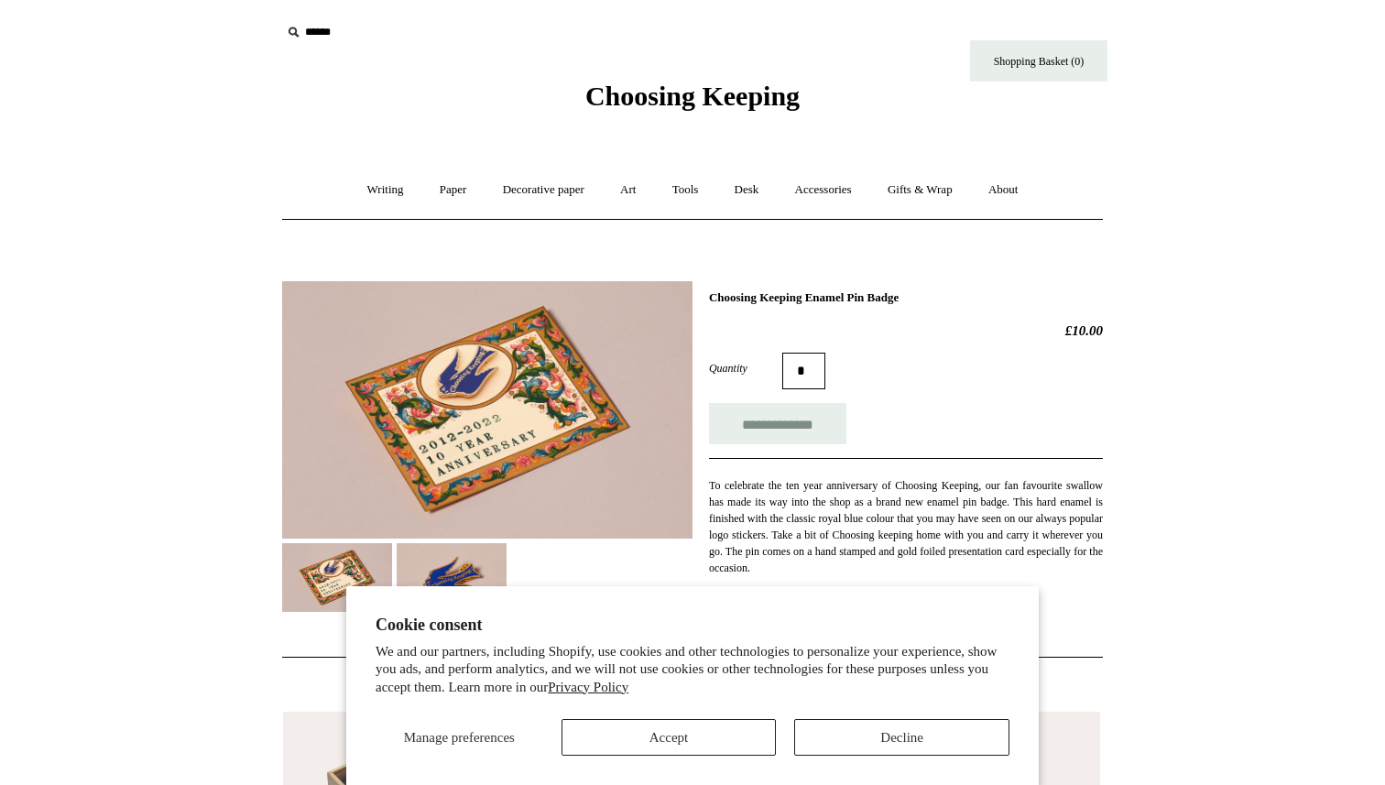
click at [668, 86] on span "Choosing Keeping" at bounding box center [692, 96] width 214 height 30
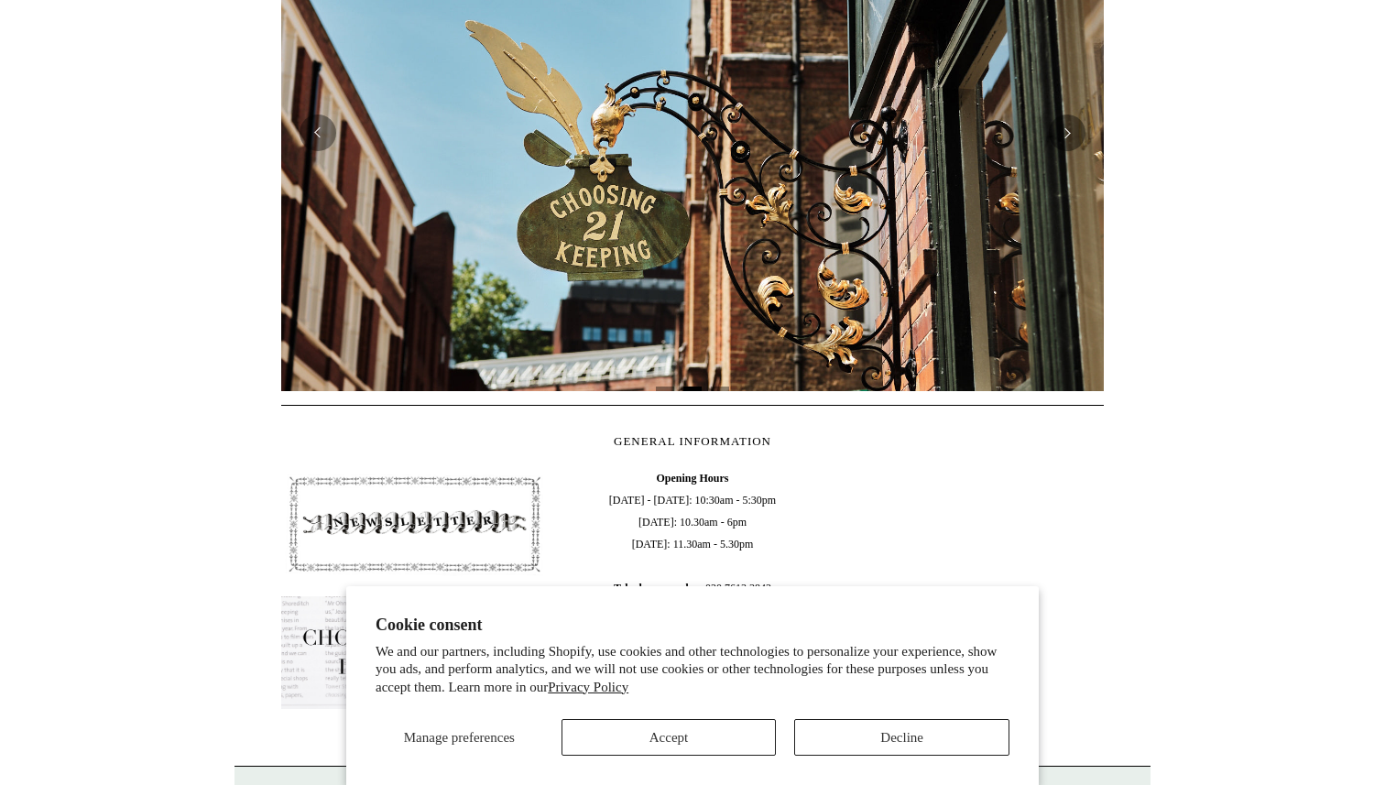
scroll to position [332, 0]
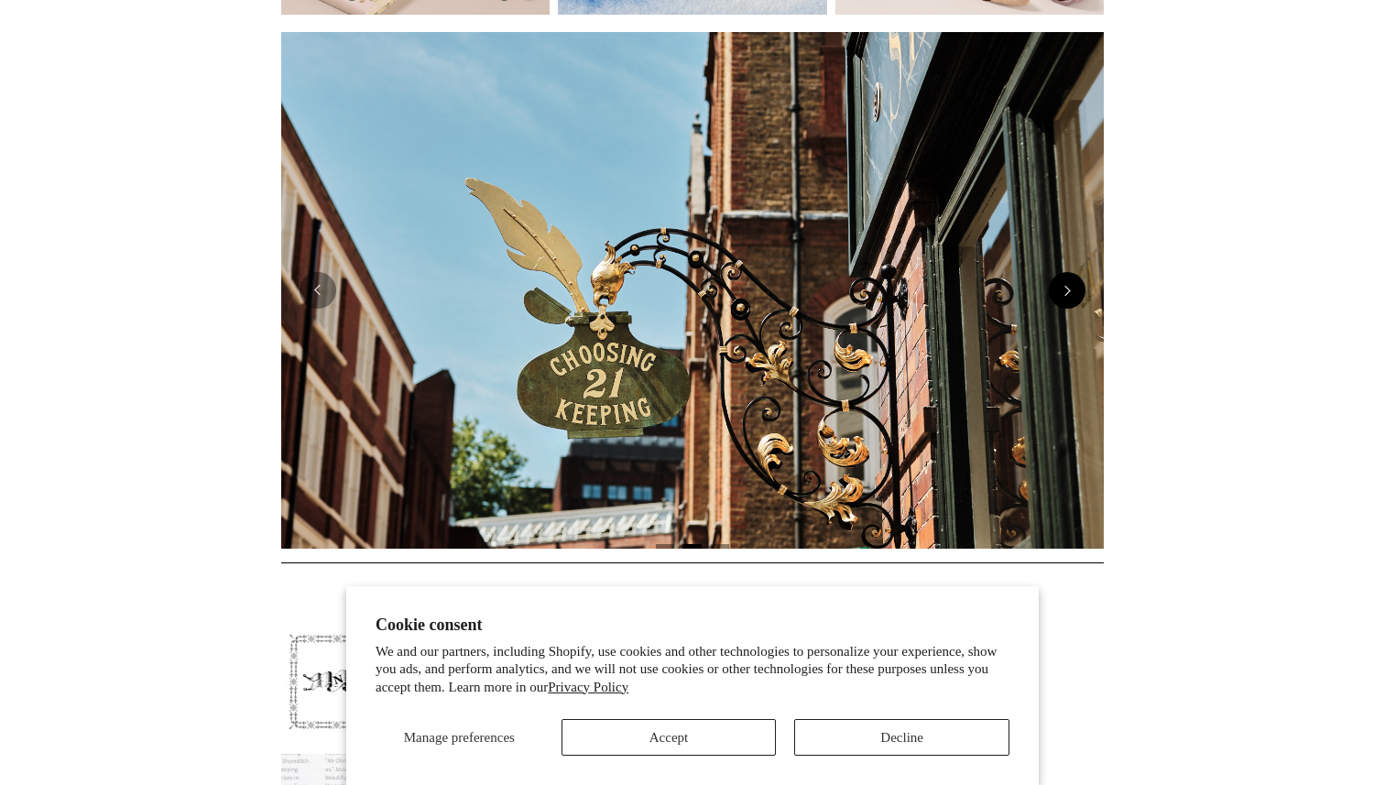
click at [1074, 298] on button "Next" at bounding box center [1067, 290] width 37 height 37
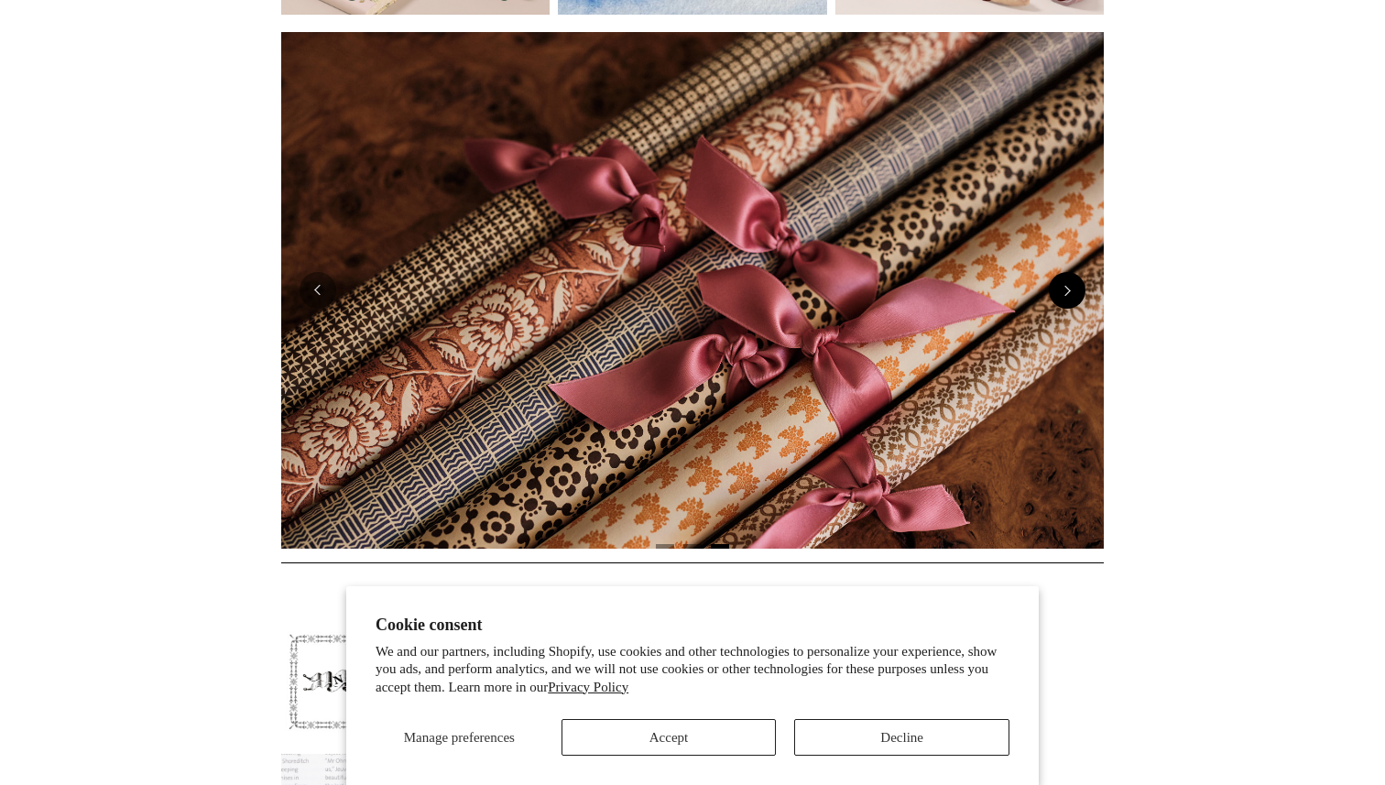
click at [1074, 298] on button "Next" at bounding box center [1067, 290] width 37 height 37
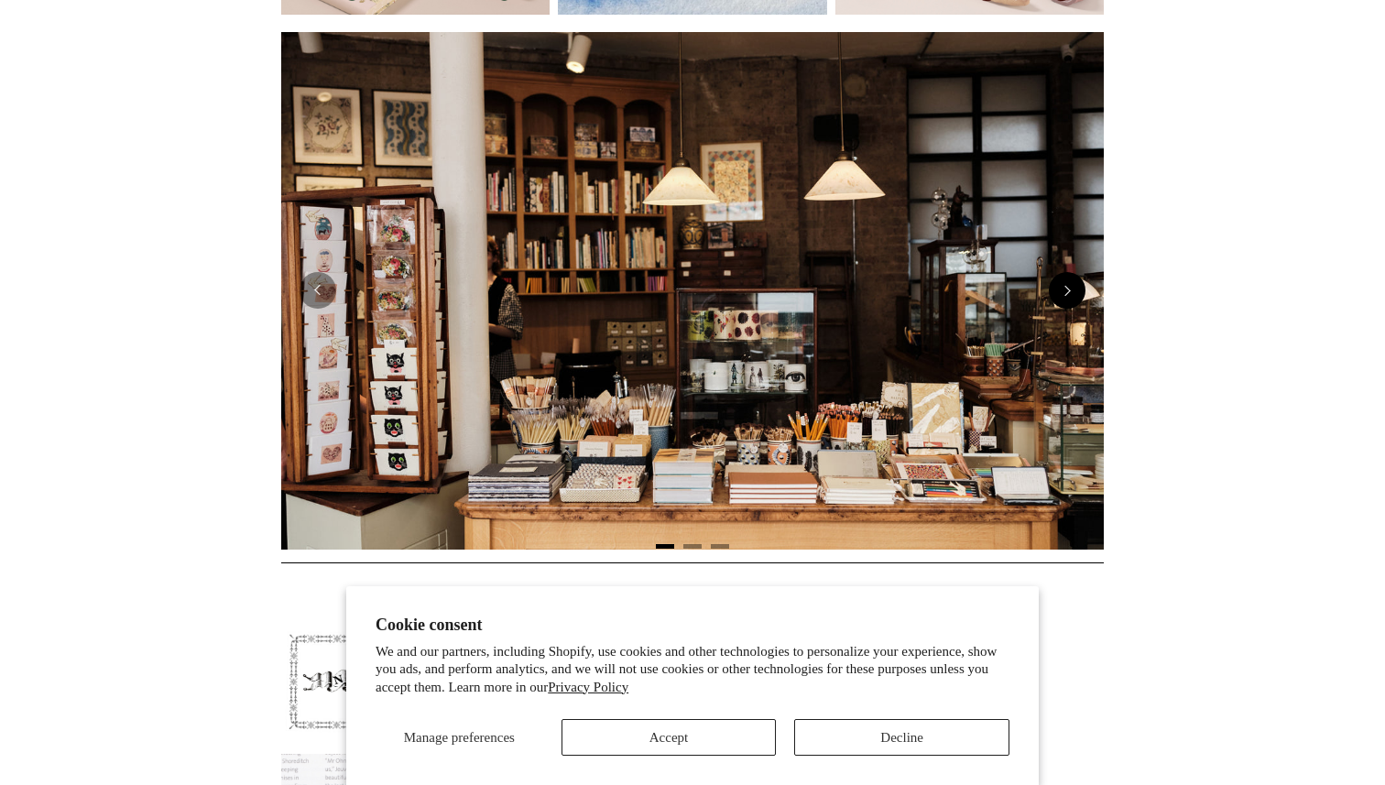
scroll to position [0, 0]
click at [1074, 298] on button "Next" at bounding box center [1067, 290] width 37 height 37
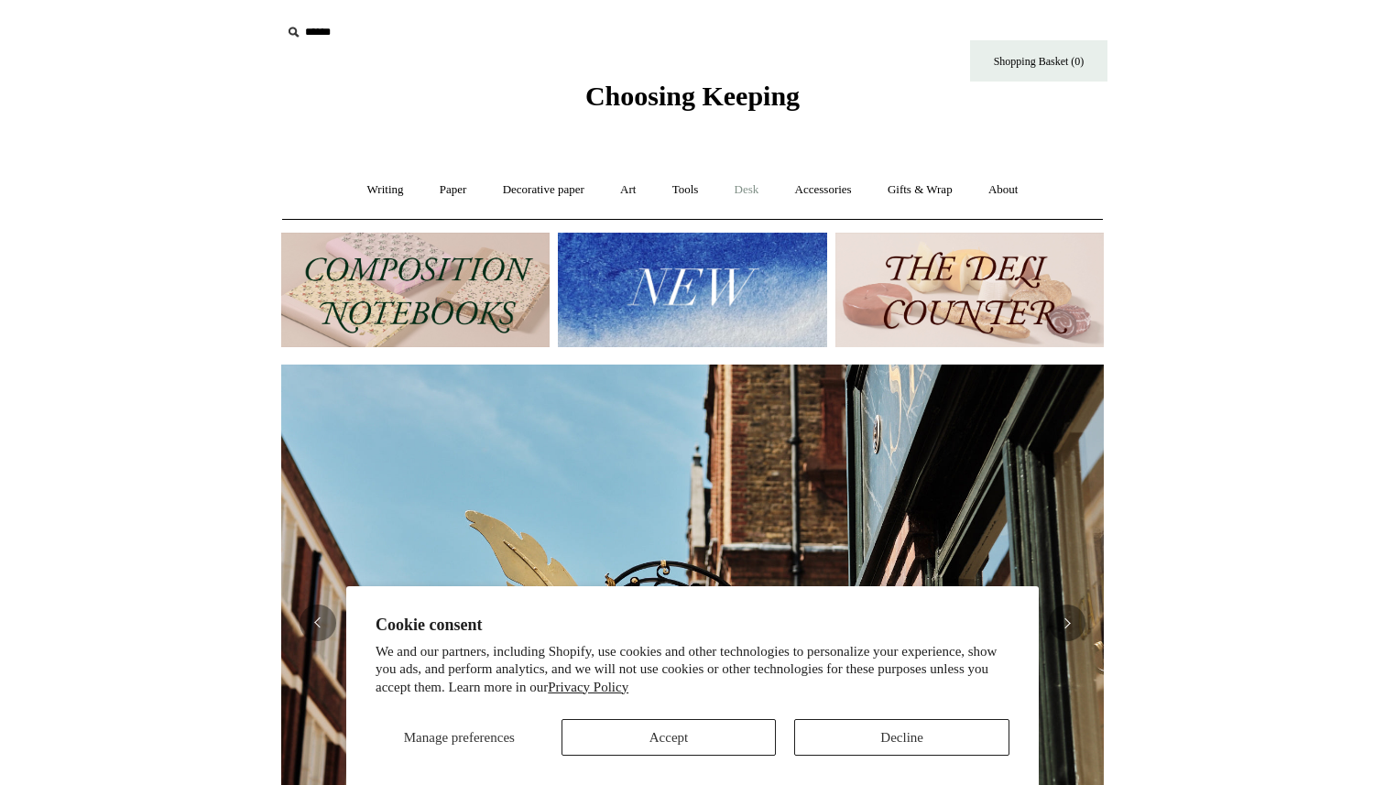
click at [749, 189] on link "Desk +" at bounding box center [747, 190] width 58 height 49
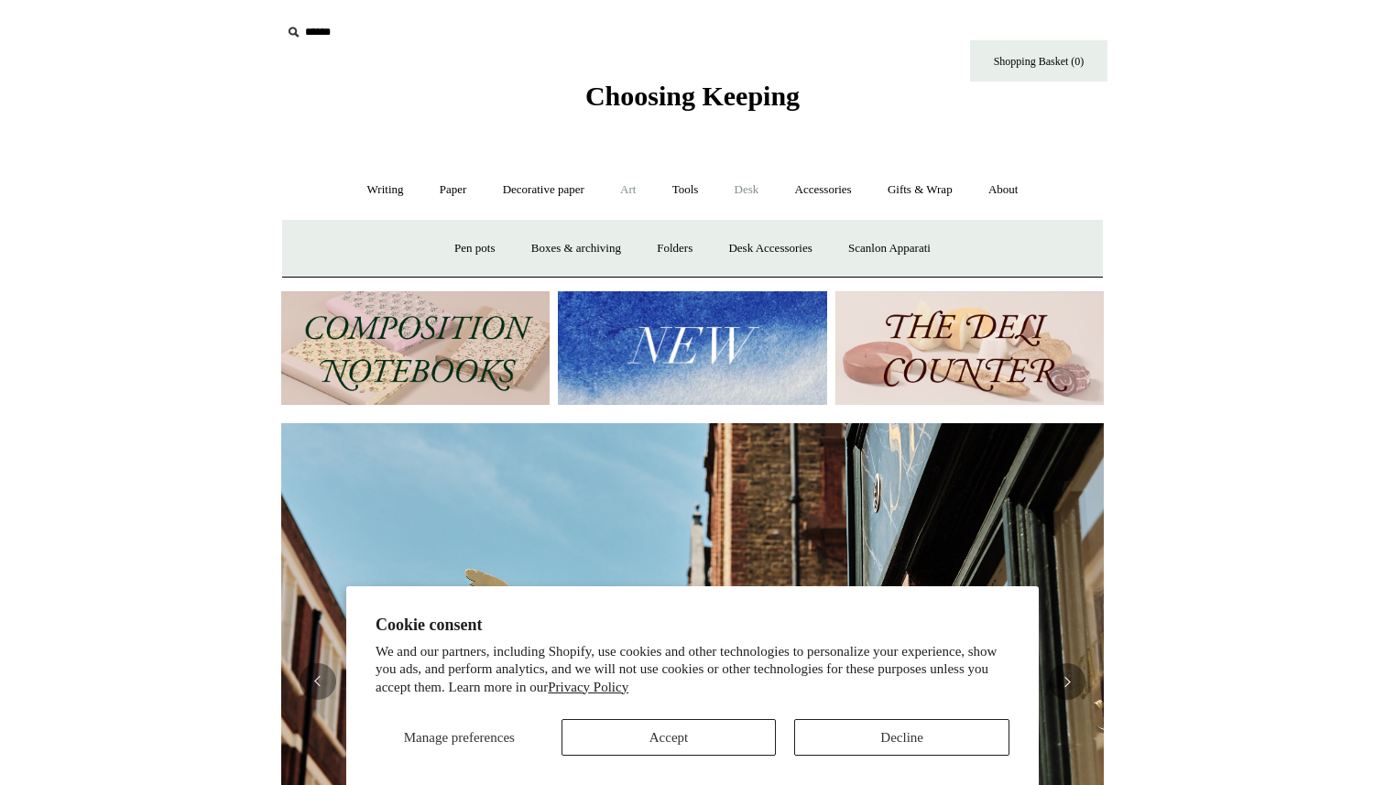
click at [626, 187] on link "Art +" at bounding box center [628, 190] width 49 height 49
